Goal: Task Accomplishment & Management: Manage account settings

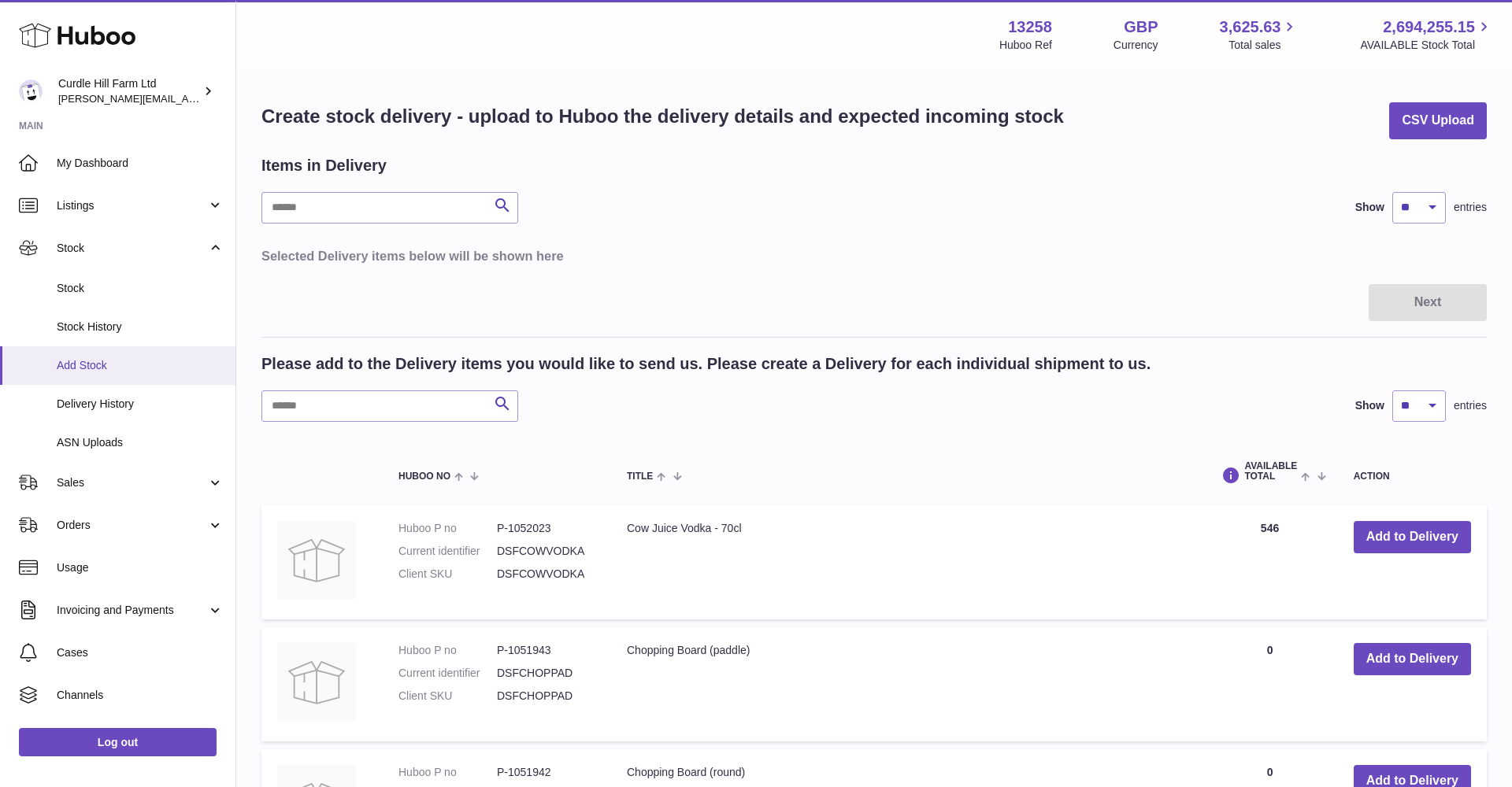
scroll to position [1, 0]
click at [72, 361] on span "Add Stock" at bounding box center [140, 364] width 167 height 15
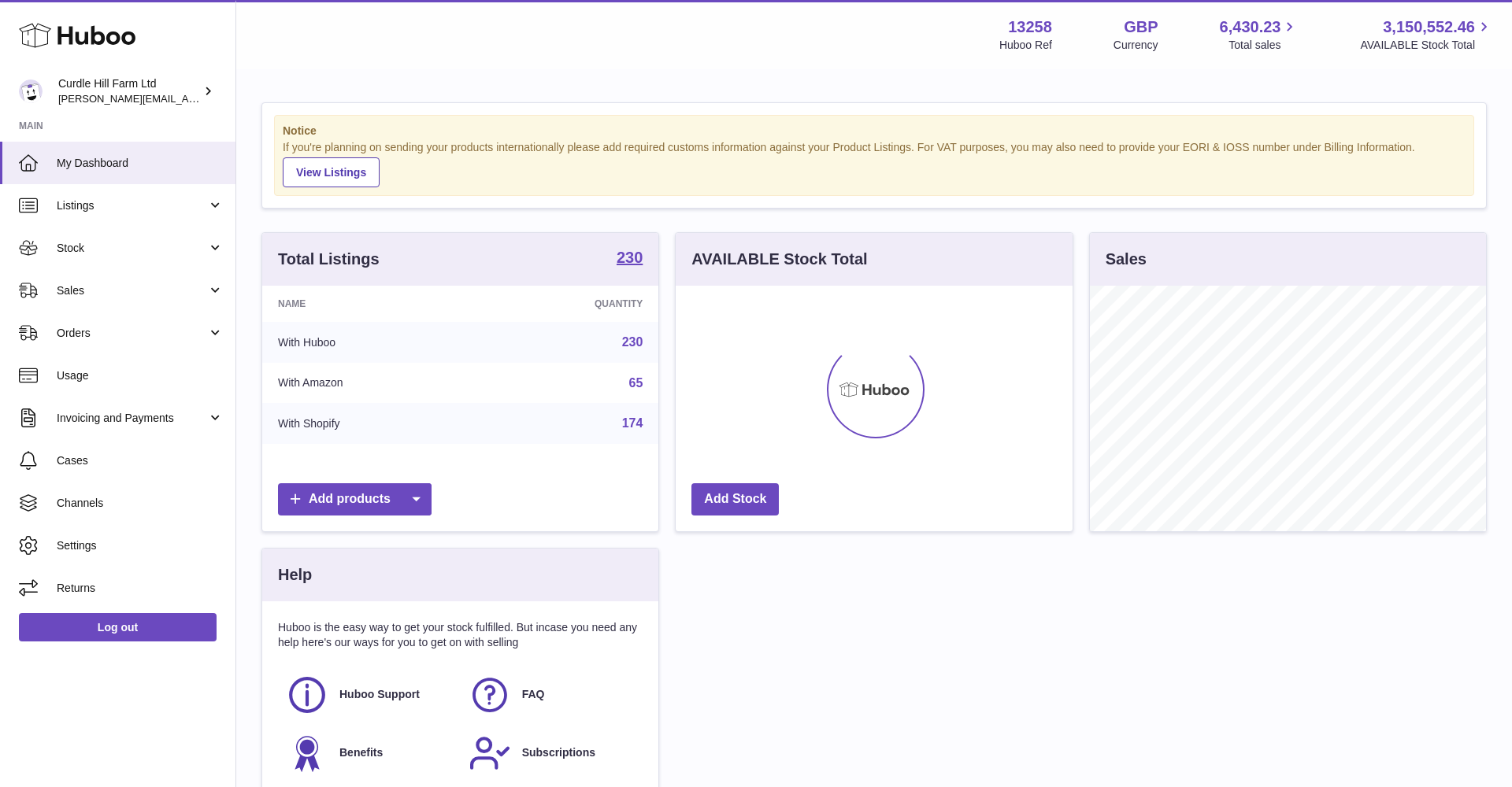
scroll to position [245, 397]
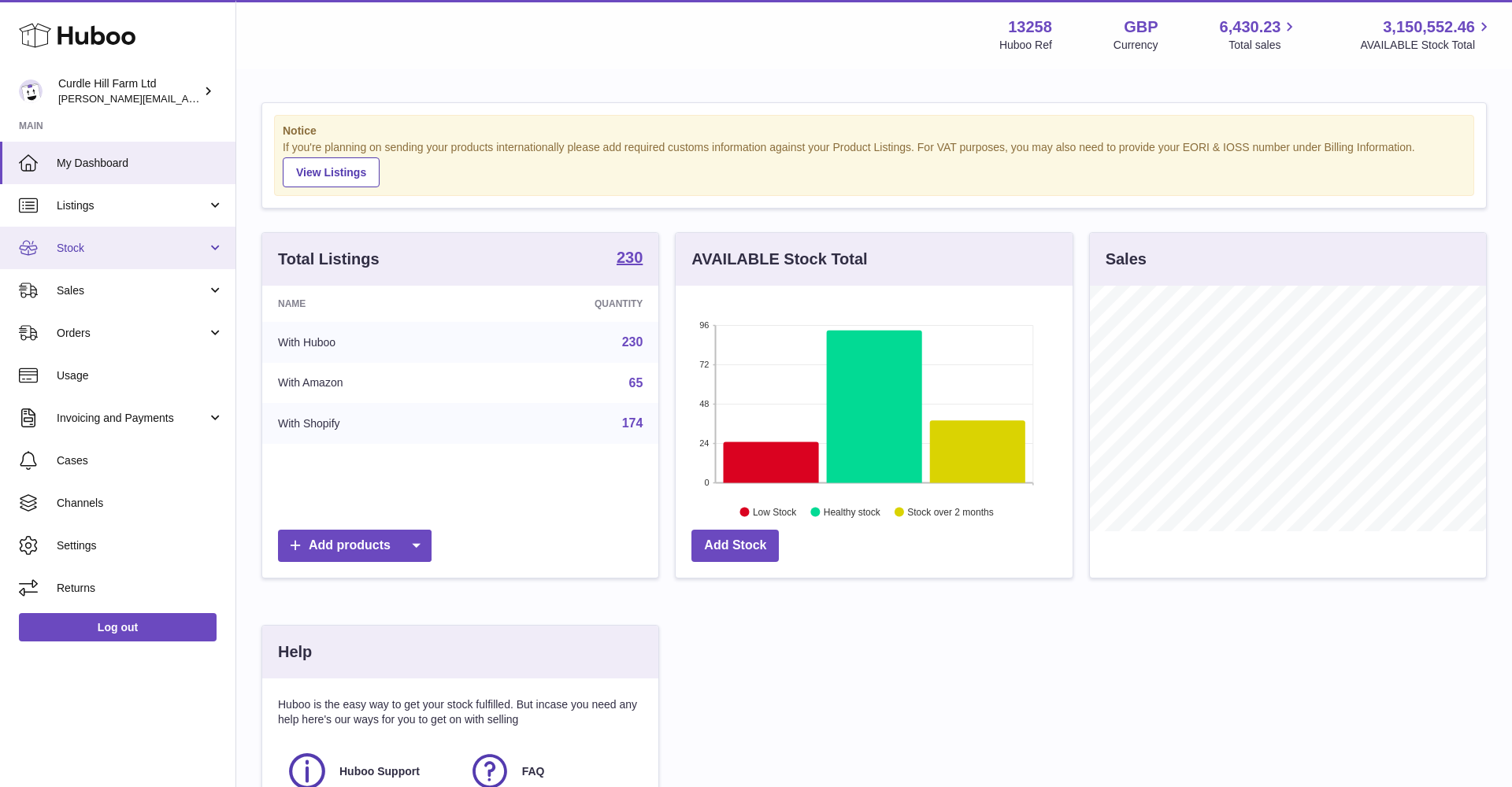
click at [207, 244] on link "Stock" at bounding box center [118, 248] width 235 height 43
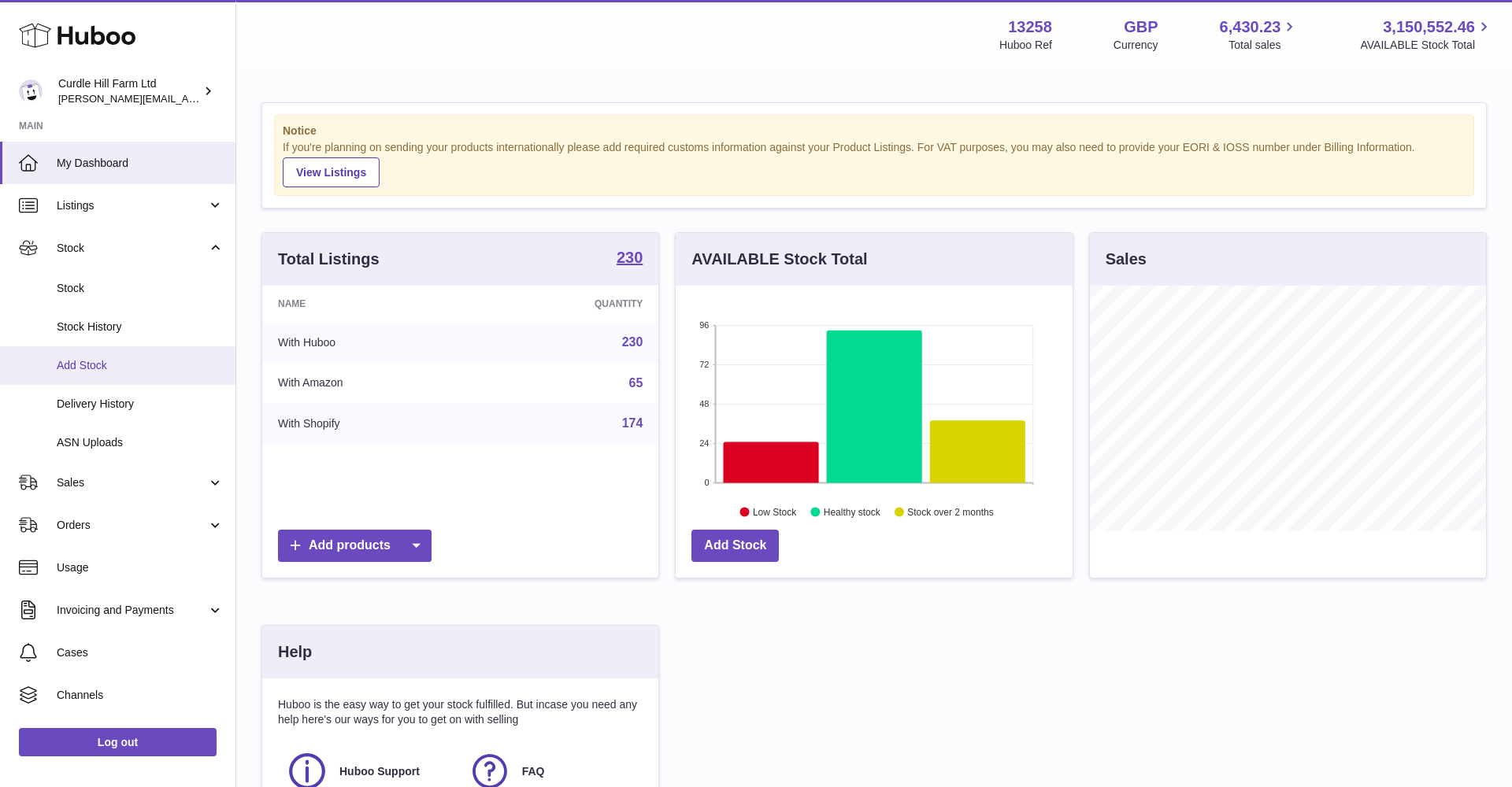
click at [92, 375] on link "Add Stock" at bounding box center [118, 365] width 235 height 39
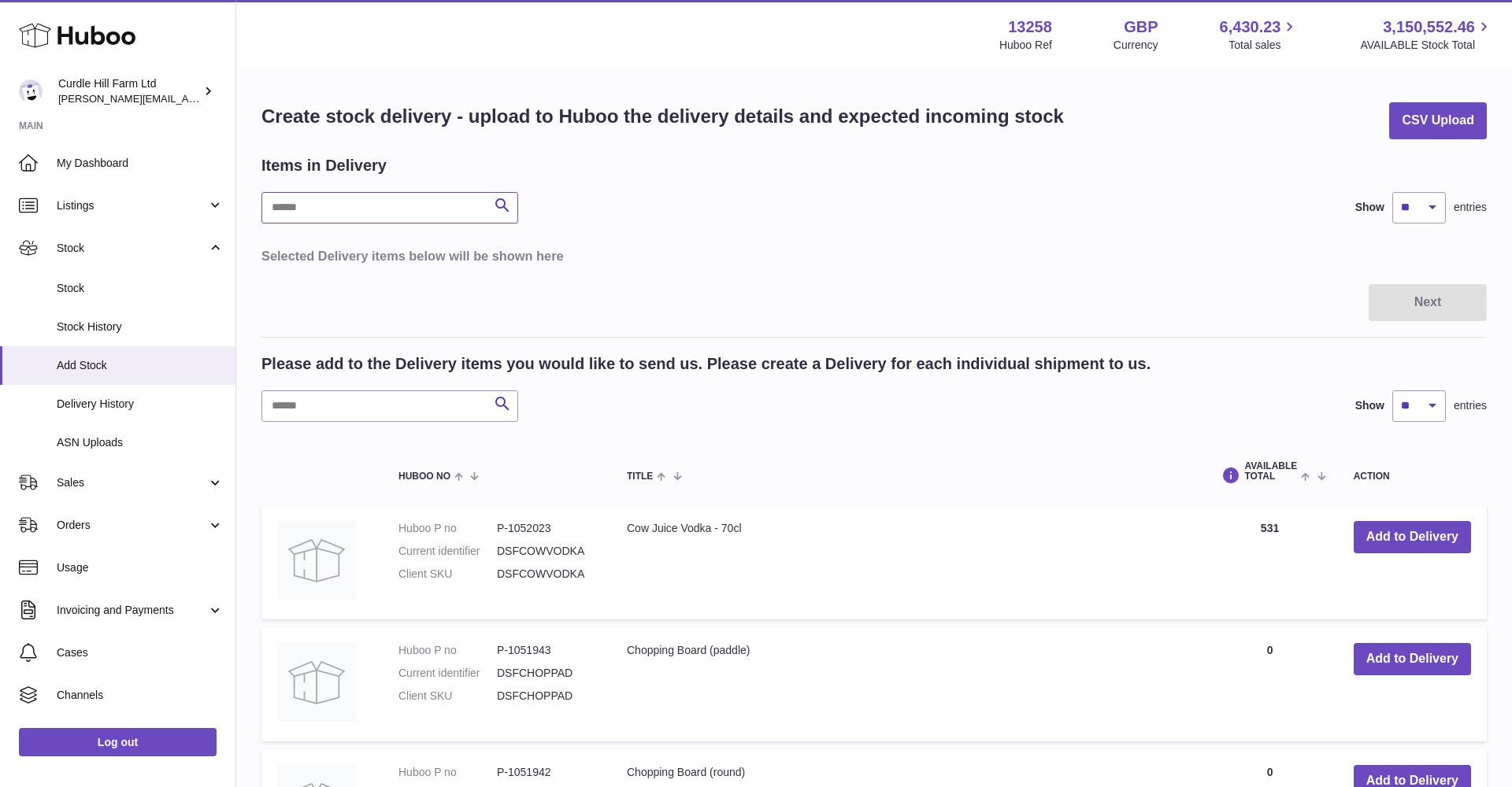
click at [400, 199] on input "text" at bounding box center [389, 208] width 256 height 32
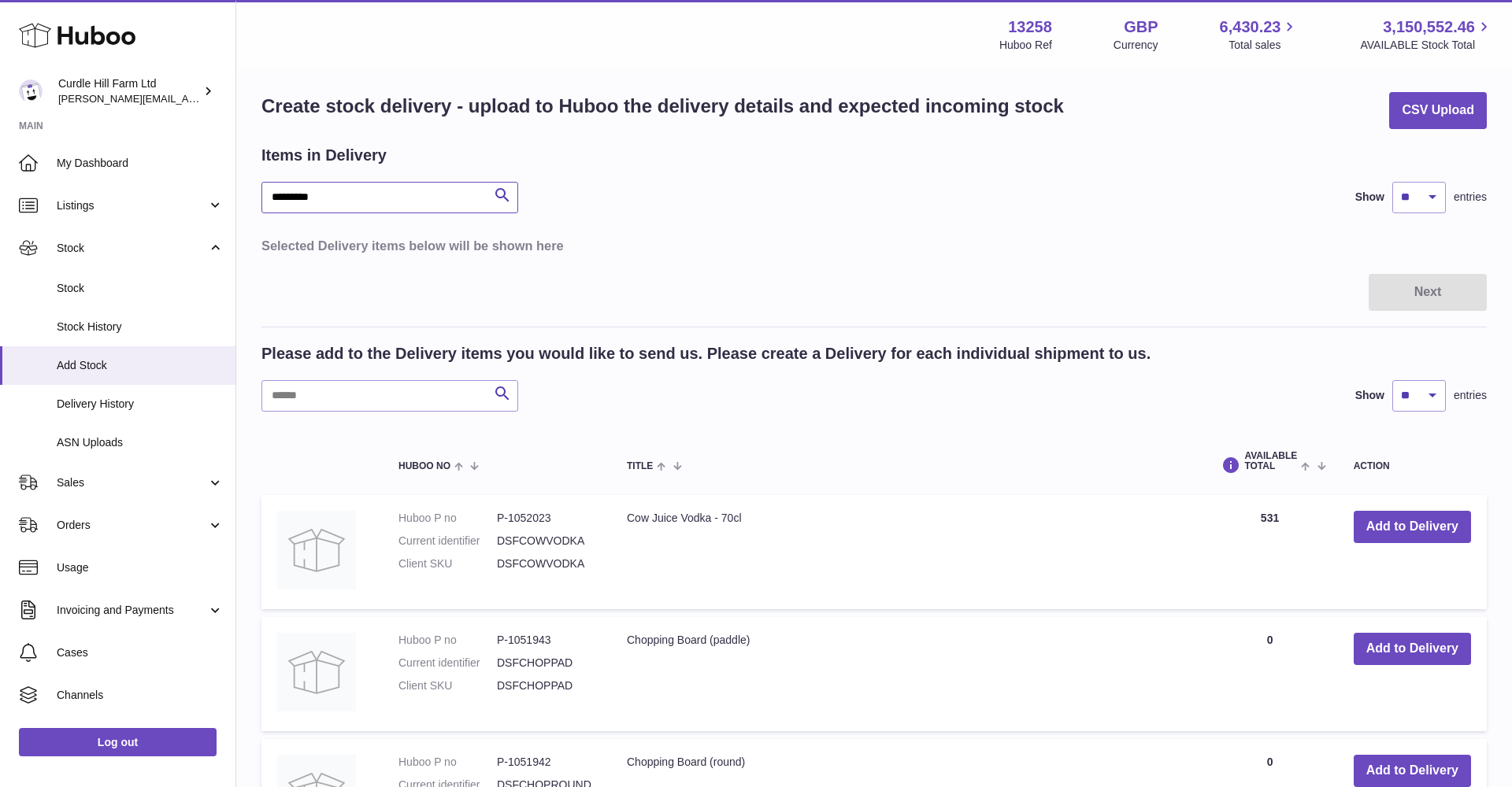
click at [357, 196] on input "*********" at bounding box center [389, 198] width 256 height 32
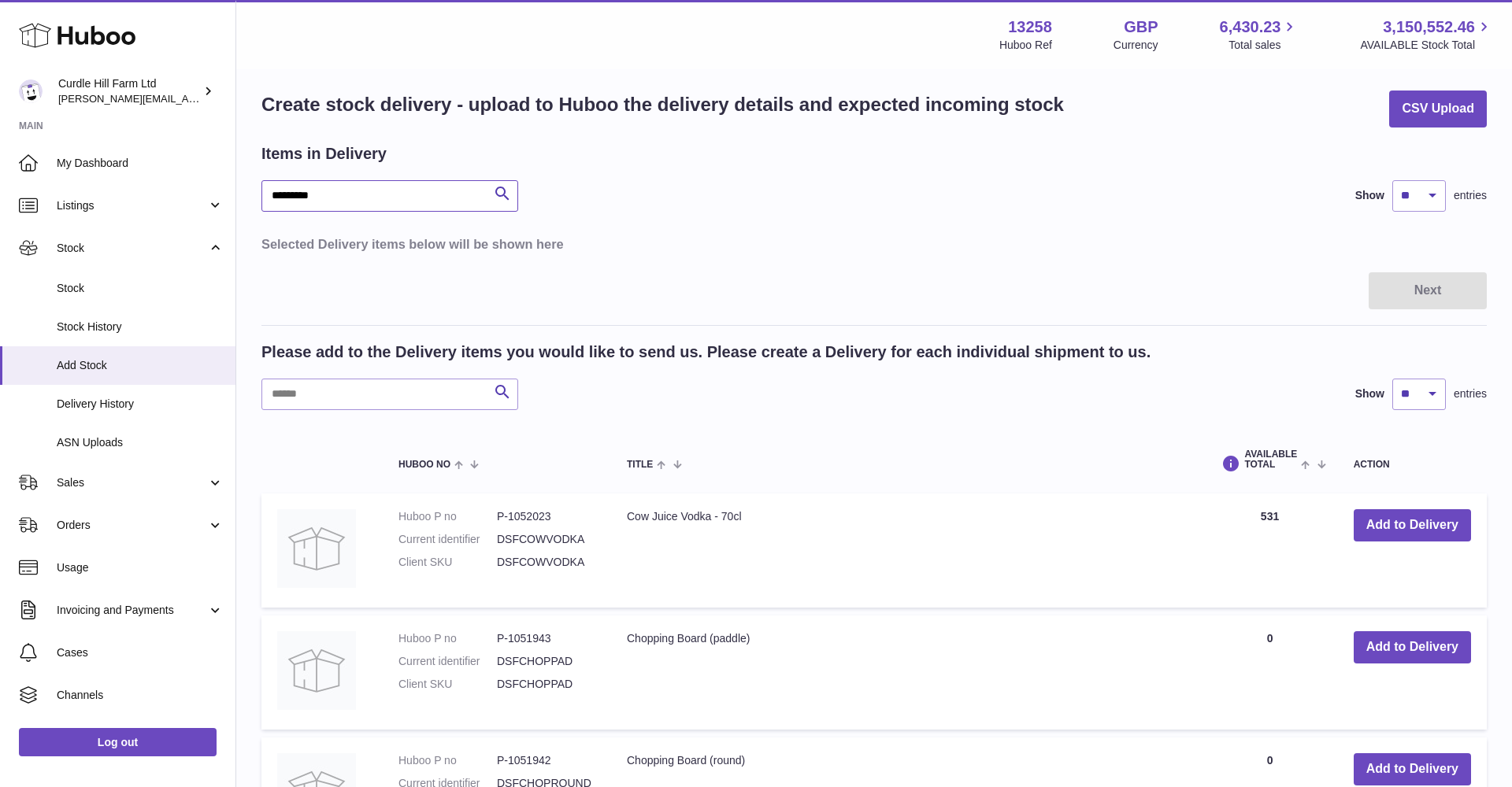
click at [357, 196] on input "*********" at bounding box center [389, 196] width 256 height 32
type input "*****"
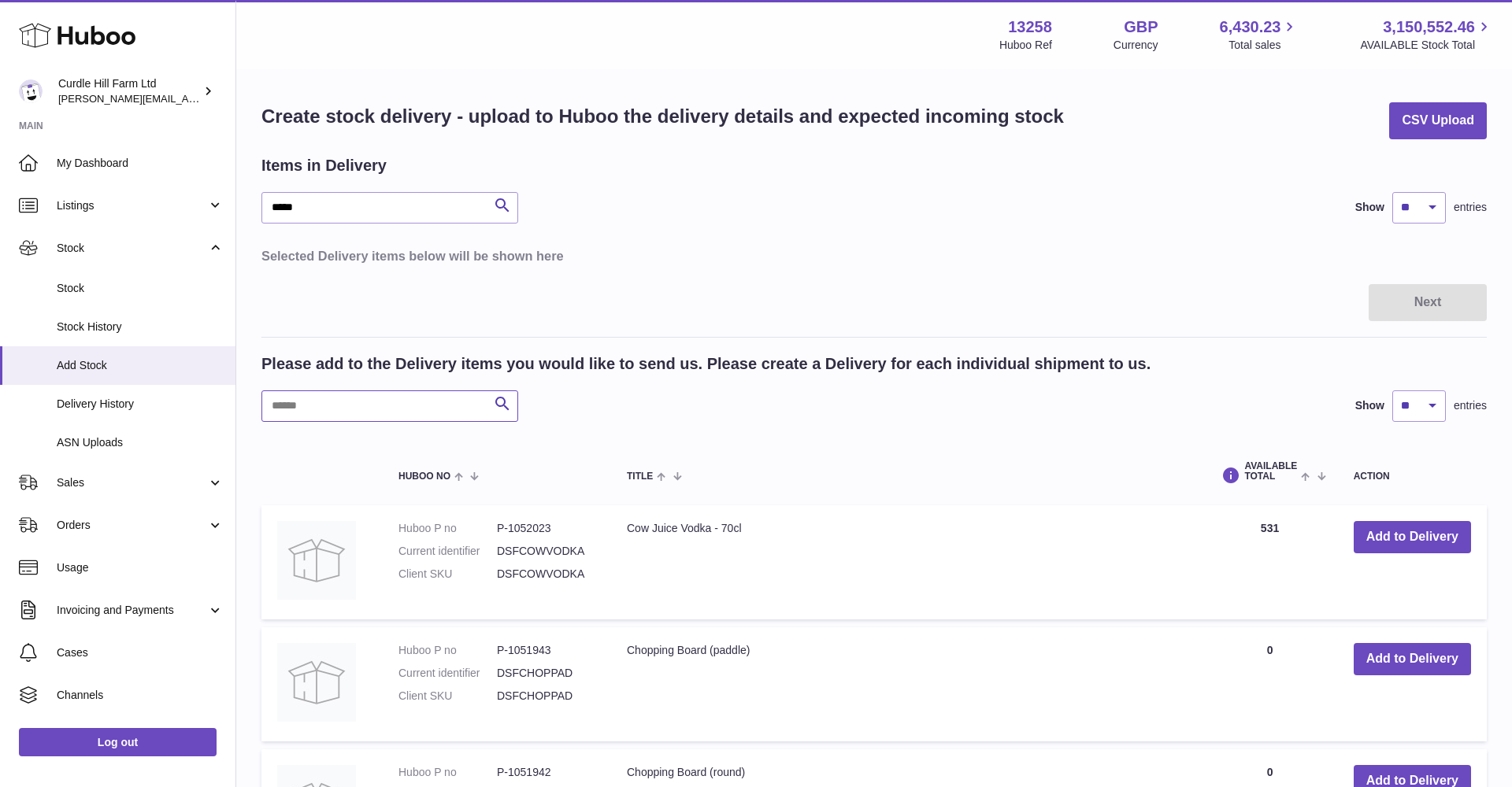
click at [324, 400] on input "text" at bounding box center [389, 406] width 256 height 32
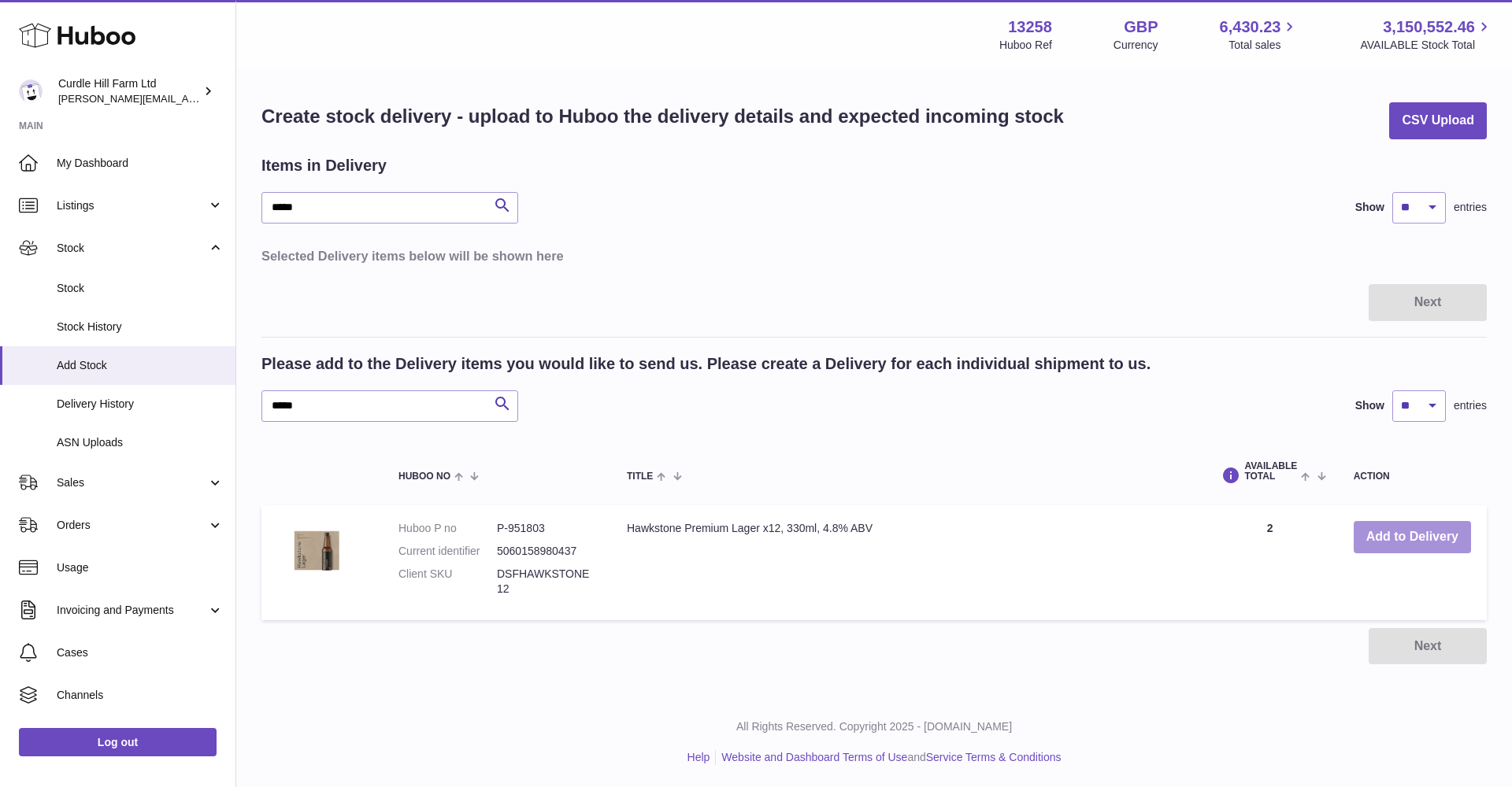
click at [1385, 532] on button "Add to Delivery" at bounding box center [1412, 537] width 118 height 32
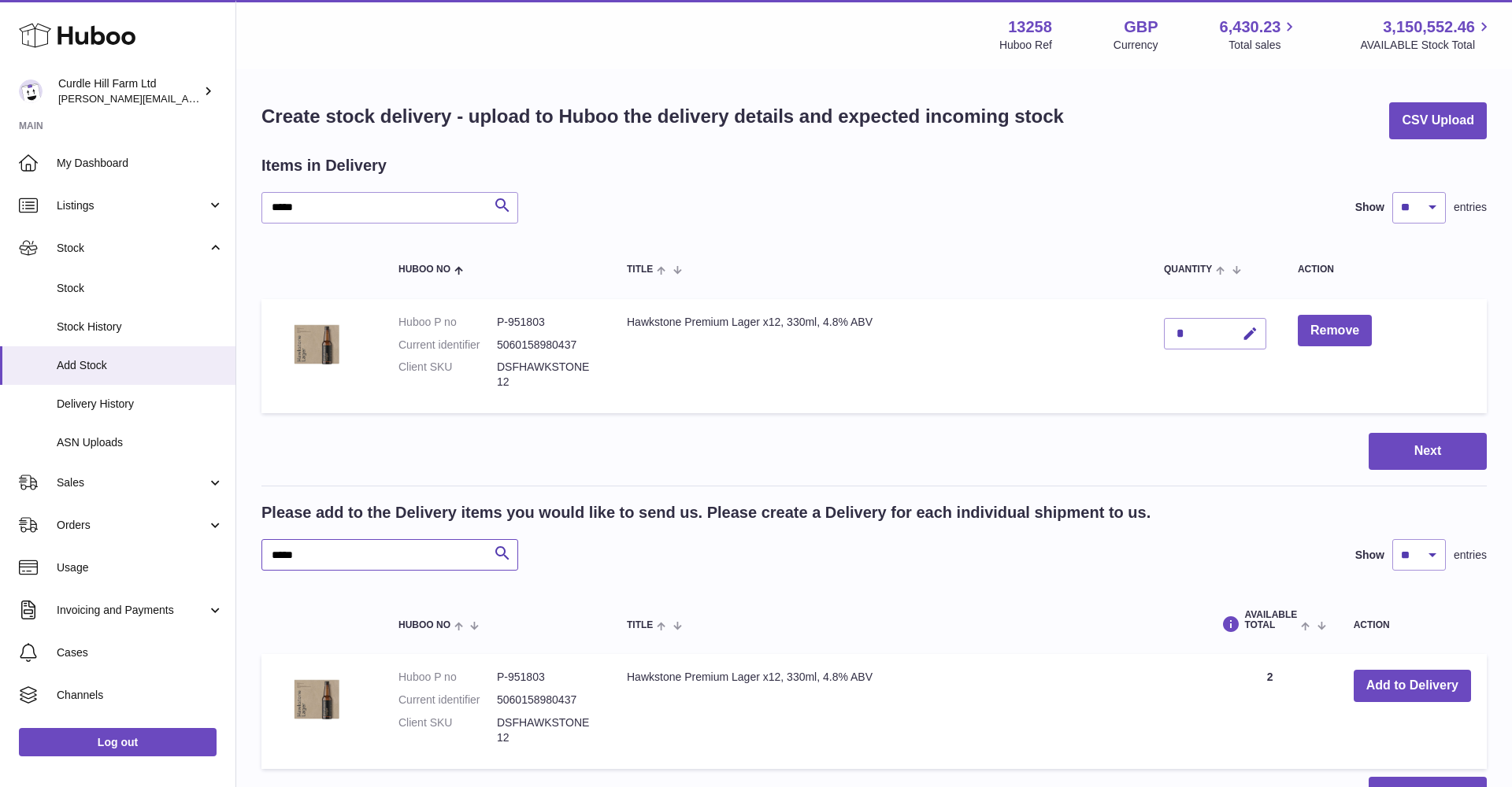
click at [390, 550] on input "*****" at bounding box center [389, 555] width 256 height 32
click at [390, 550] on input "*****" at bounding box center [389, 555] width 256 height 32
type input "*****"
click at [1439, 684] on button "Add to Delivery" at bounding box center [1412, 686] width 118 height 32
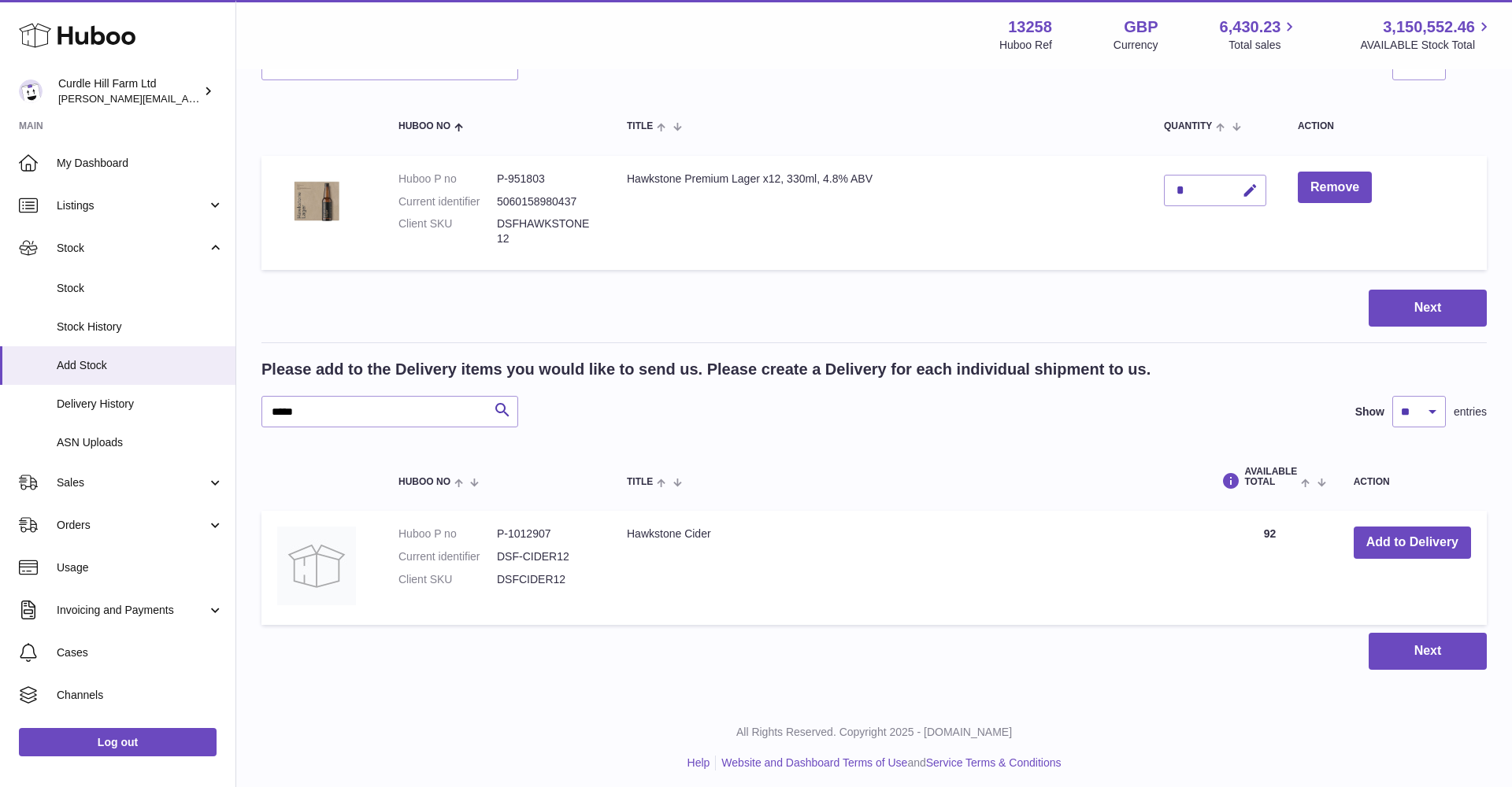
scroll to position [143, 0]
click at [1375, 518] on td "Add to Delivery" at bounding box center [1412, 569] width 149 height 114
click at [1391, 538] on button "Add to Delivery" at bounding box center [1412, 543] width 118 height 32
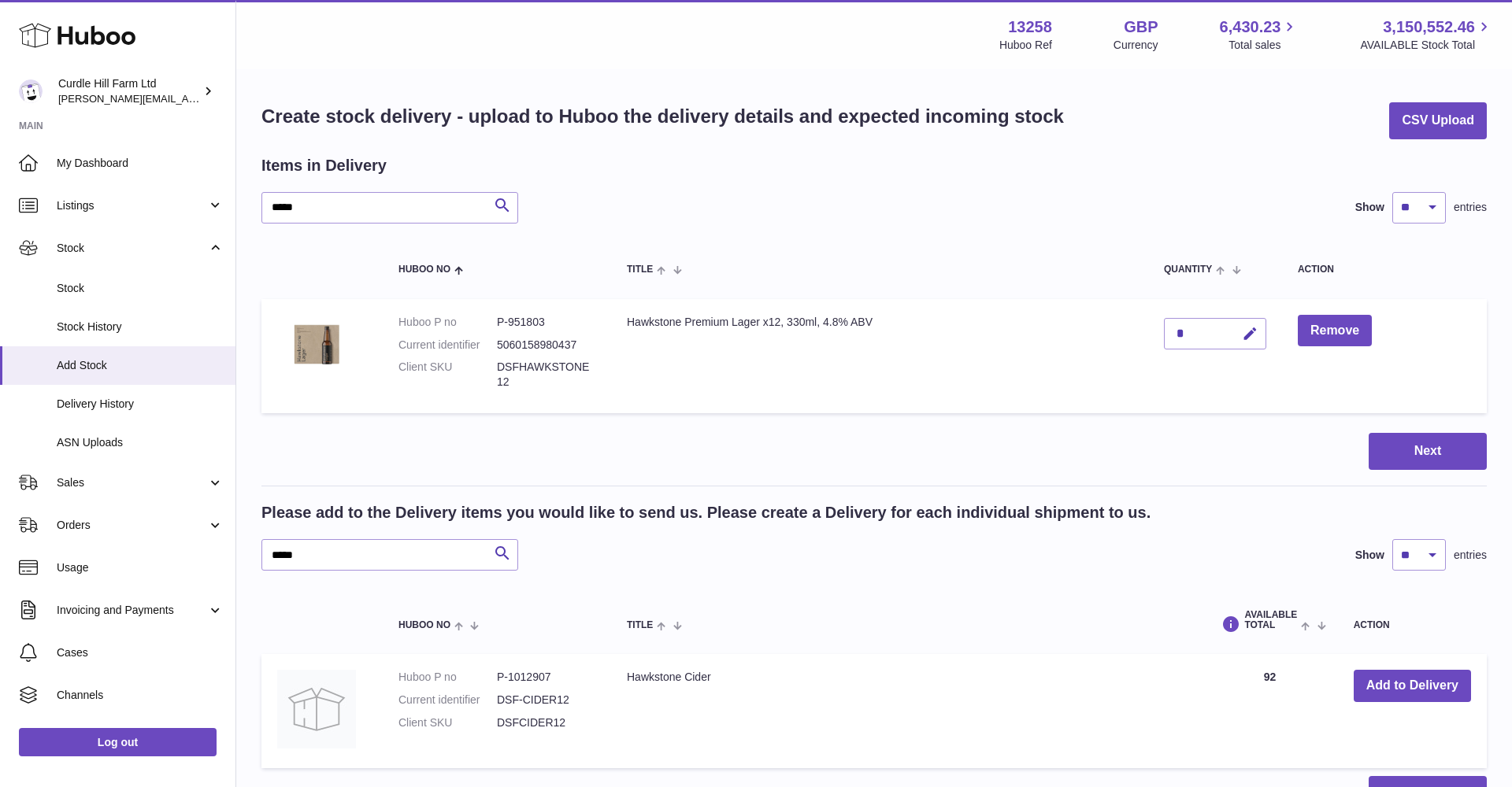
scroll to position [5, 0]
click at [99, 358] on span "Add Stock" at bounding box center [140, 365] width 167 height 15
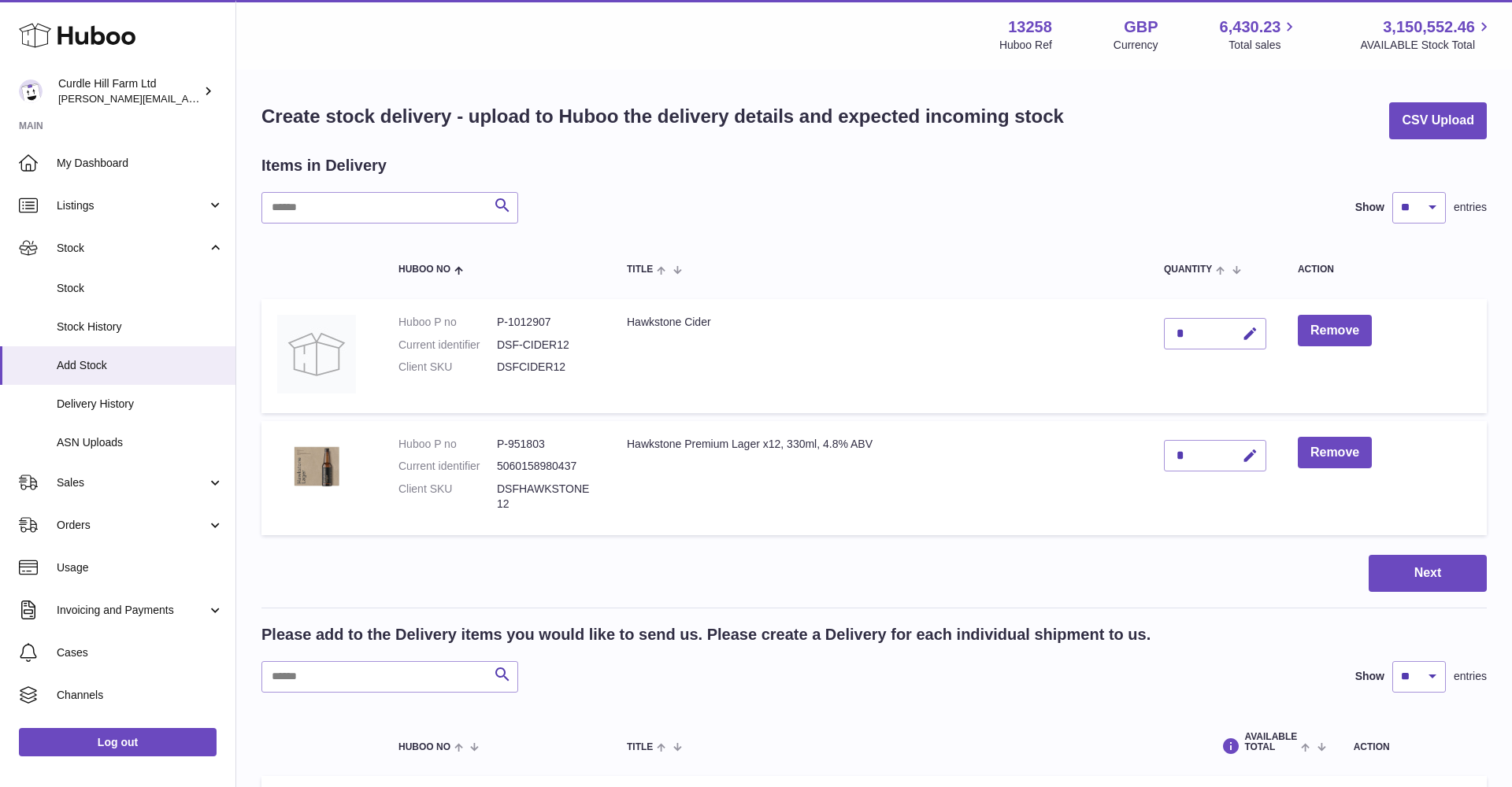
click at [1223, 332] on div "*" at bounding box center [1215, 334] width 103 height 32
click at [1201, 332] on div "*" at bounding box center [1215, 334] width 103 height 32
click at [1257, 327] on icon "button" at bounding box center [1249, 334] width 17 height 17
click at [1215, 330] on icon "button" at bounding box center [1218, 334] width 14 height 14
click at [1191, 331] on div "*" at bounding box center [1215, 334] width 103 height 32
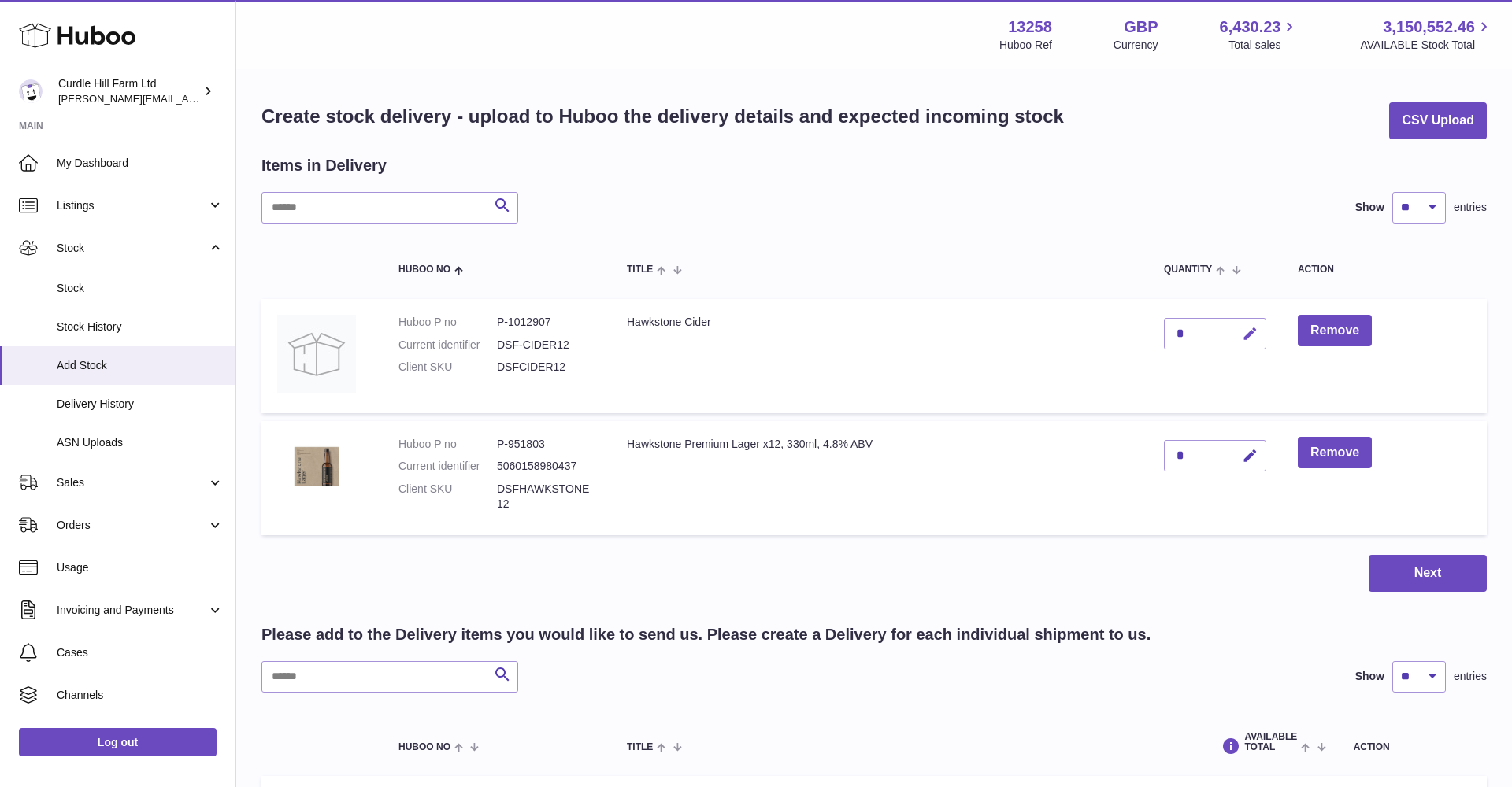
click at [1260, 334] on button "button" at bounding box center [1247, 334] width 37 height 32
drag, startPoint x: 1194, startPoint y: 332, endPoint x: 1164, endPoint y: 331, distance: 30.0
click at [1164, 331] on input "*" at bounding box center [1215, 334] width 103 height 32
click at [1242, 448] on icon "button" at bounding box center [1249, 456] width 17 height 17
click at [1216, 329] on icon "button" at bounding box center [1218, 334] width 14 height 14
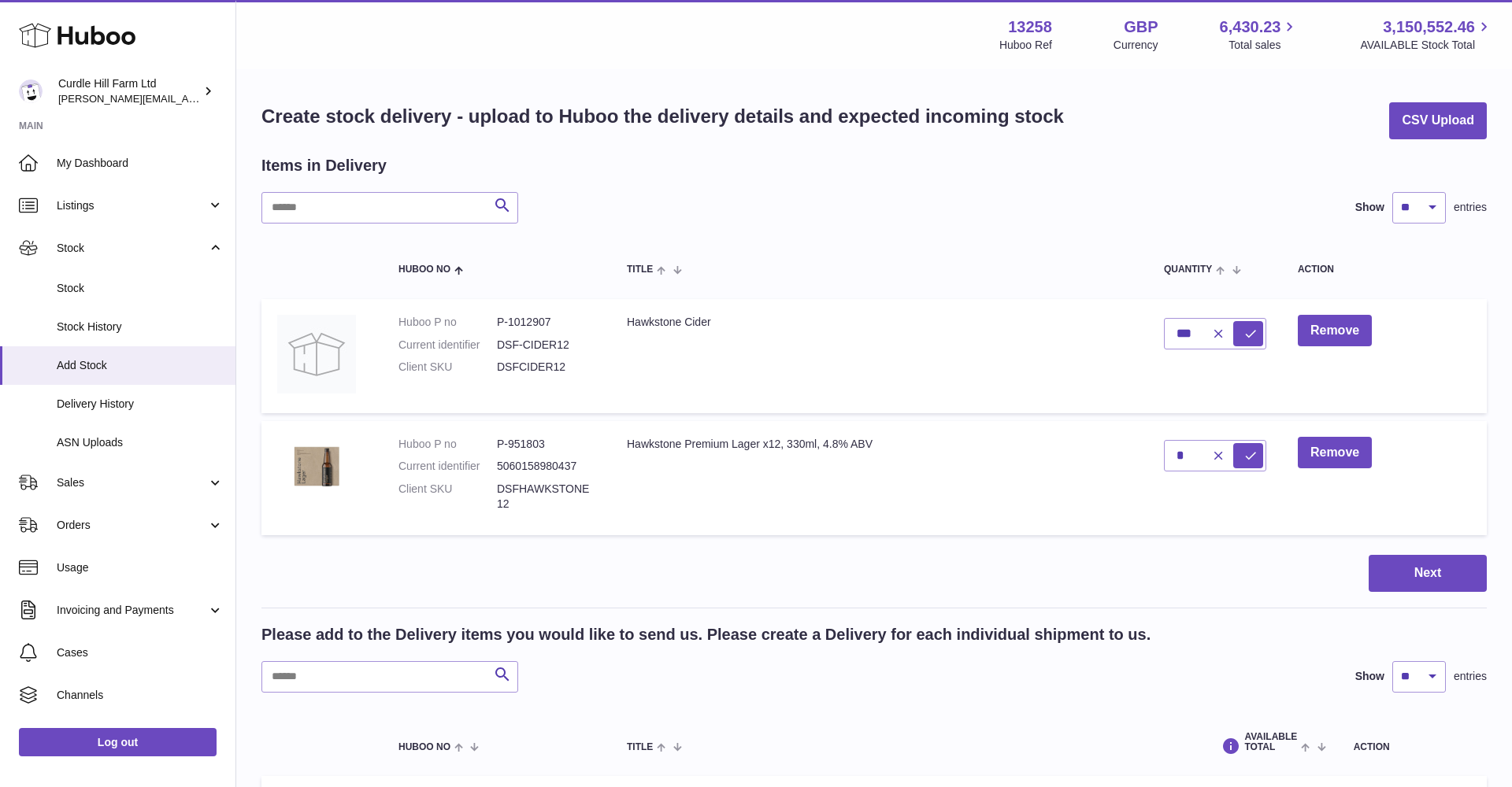
type input "*"
click at [1197, 332] on div "*" at bounding box center [1215, 334] width 103 height 32
click at [1249, 332] on icon "button" at bounding box center [1249, 334] width 17 height 17
type input "*"
click at [1088, 327] on td "Hawkstone Cider" at bounding box center [879, 356] width 537 height 114
